Goal: Information Seeking & Learning: Learn about a topic

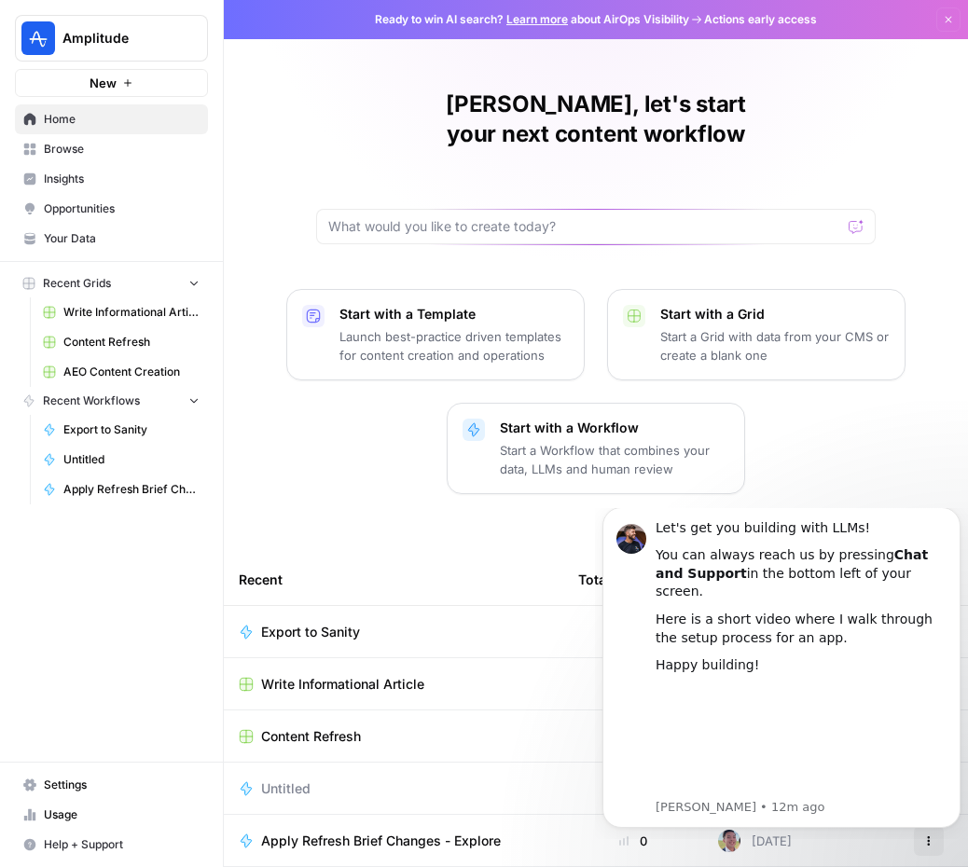
click at [303, 475] on div "[PERSON_NAME], let's start your next content workflow Start with a Template Lau…" at bounding box center [596, 500] width 744 height 1001
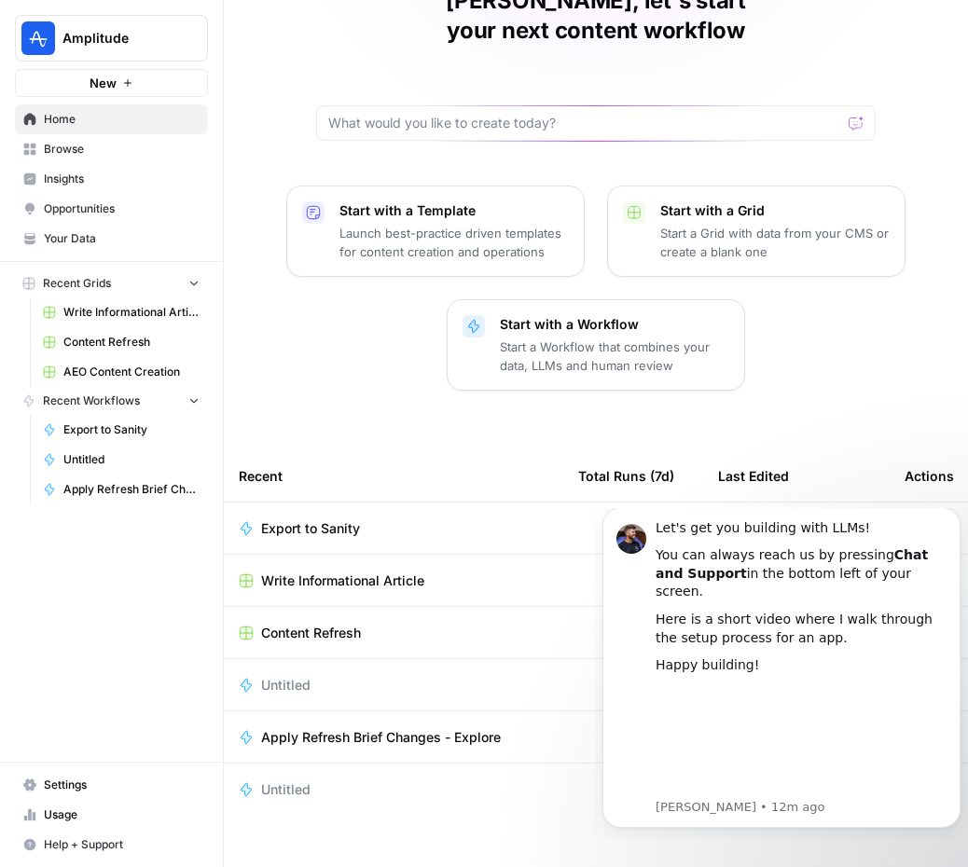
scroll to position [104, 0]
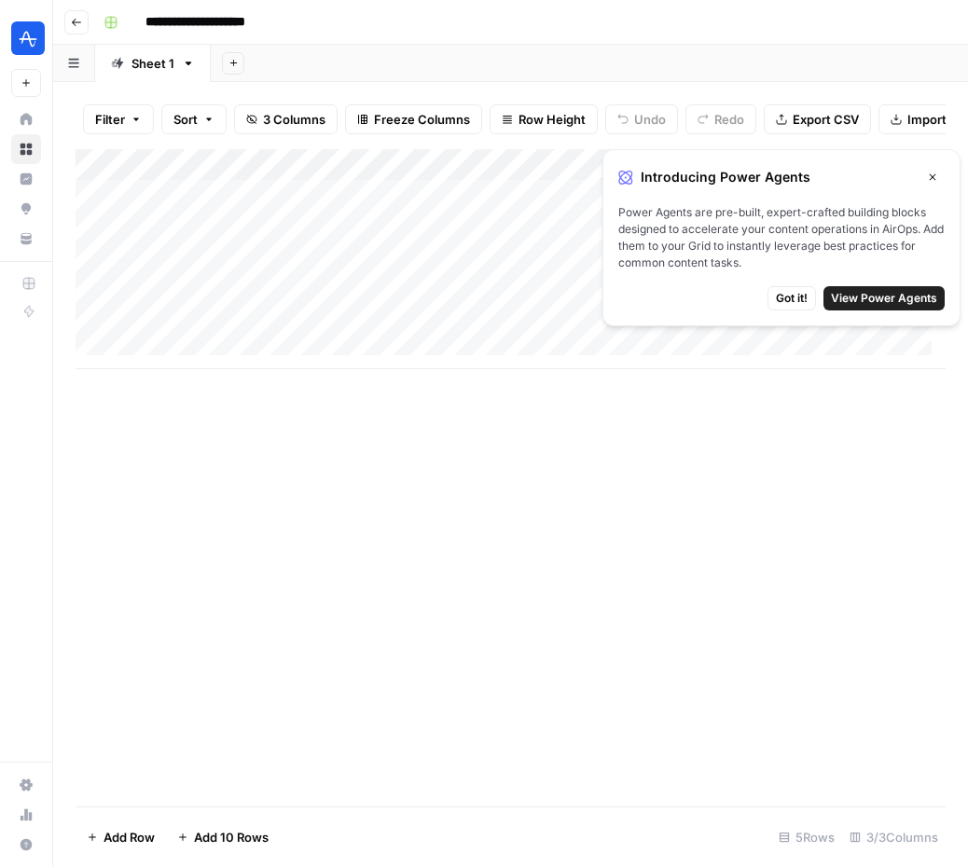
click at [890, 294] on span "View Power Agents" at bounding box center [884, 298] width 106 height 17
